Goal: Information Seeking & Learning: Find specific page/section

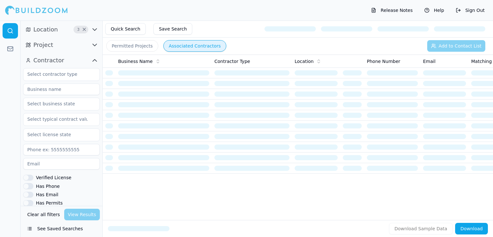
click at [44, 46] on span "Project" at bounding box center [43, 44] width 20 height 9
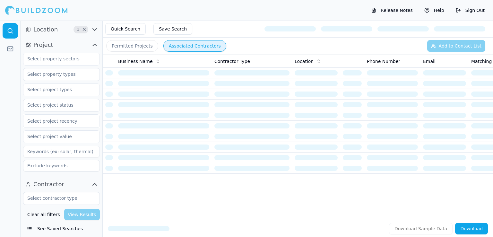
click at [44, 46] on span "Project" at bounding box center [43, 44] width 20 height 9
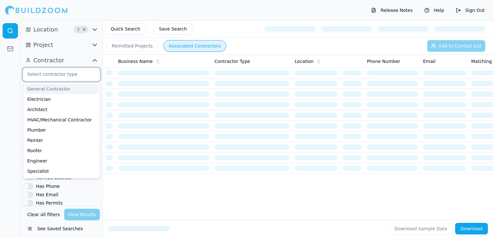
click at [66, 78] on input "text" at bounding box center [57, 74] width 68 height 12
click at [38, 109] on div "Architect" at bounding box center [61, 109] width 73 height 10
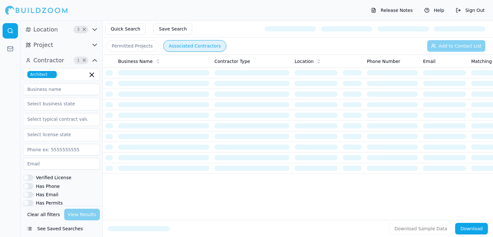
click at [4, 176] on div at bounding box center [10, 129] width 21 height 216
click at [78, 216] on div "Clear all filters View Results" at bounding box center [61, 214] width 77 height 12
click at [79, 29] on span "3" at bounding box center [78, 29] width 6 height 6
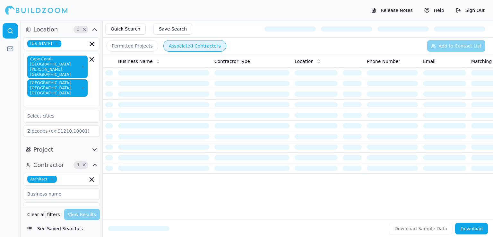
click at [93, 161] on icon "button" at bounding box center [95, 165] width 8 height 8
click at [79, 217] on div "Clear all filters View Results" at bounding box center [61, 214] width 77 height 12
